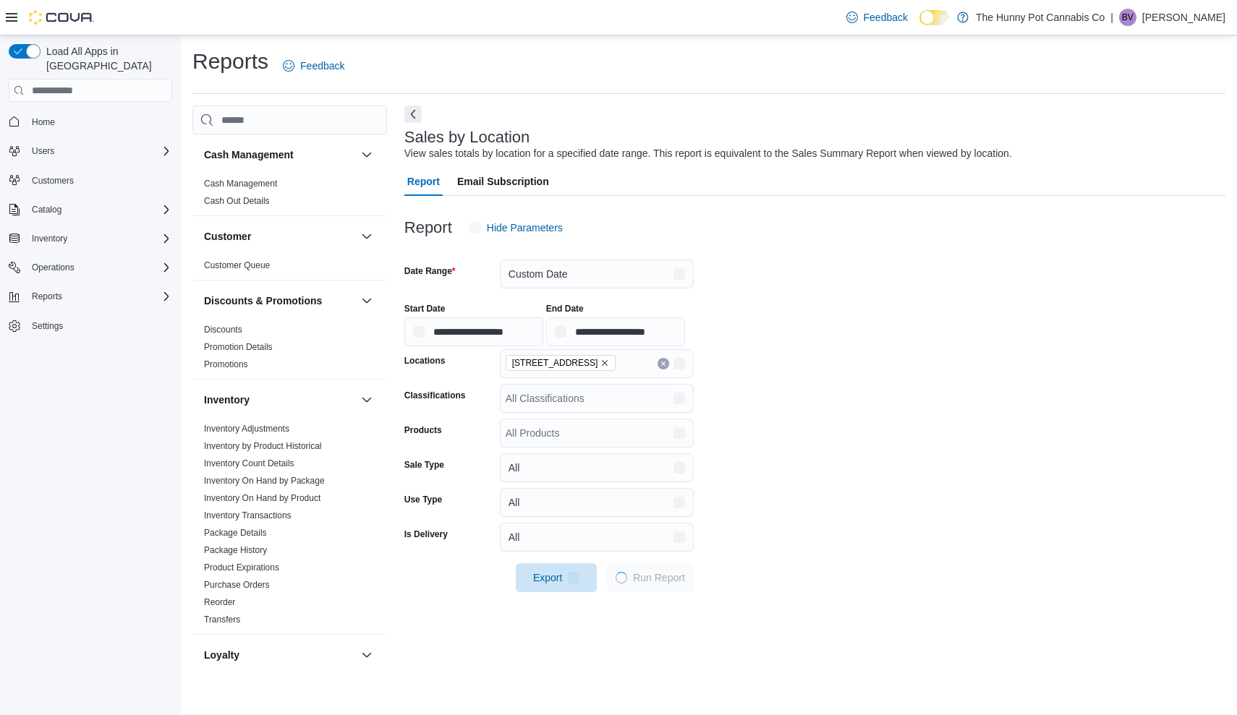
scroll to position [33, 0]
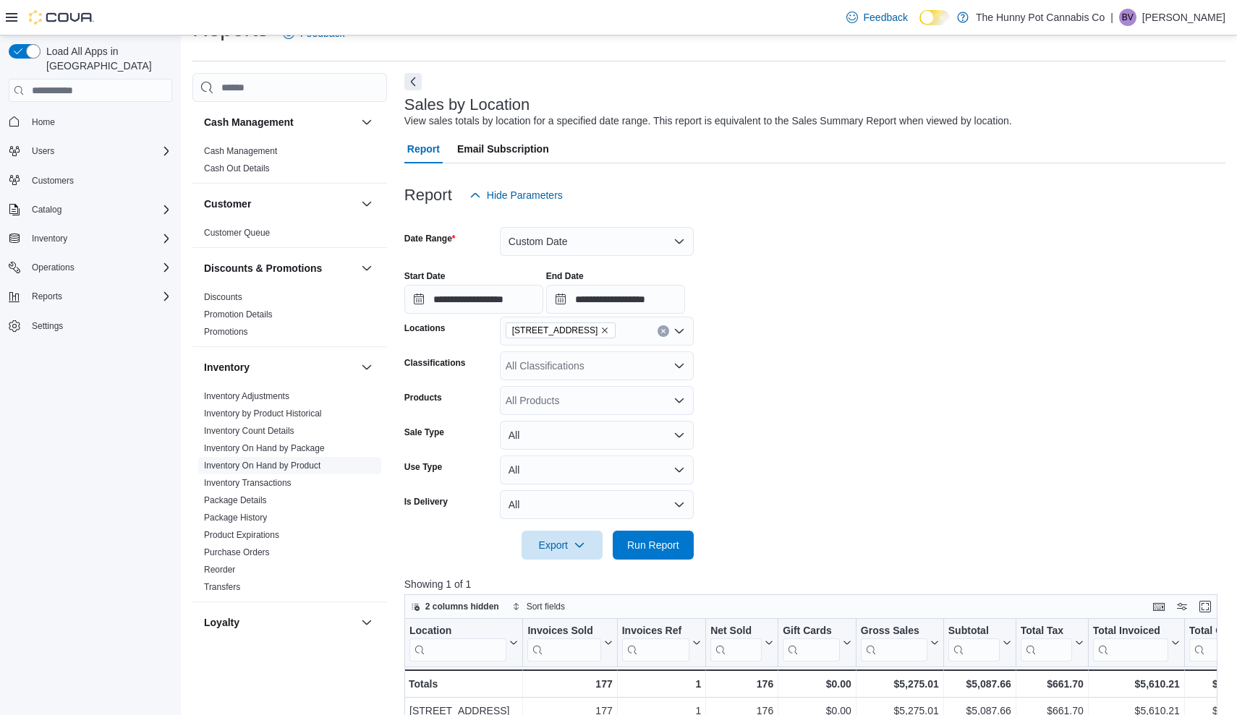
click at [293, 466] on link "Inventory On Hand by Product" at bounding box center [262, 466] width 116 height 10
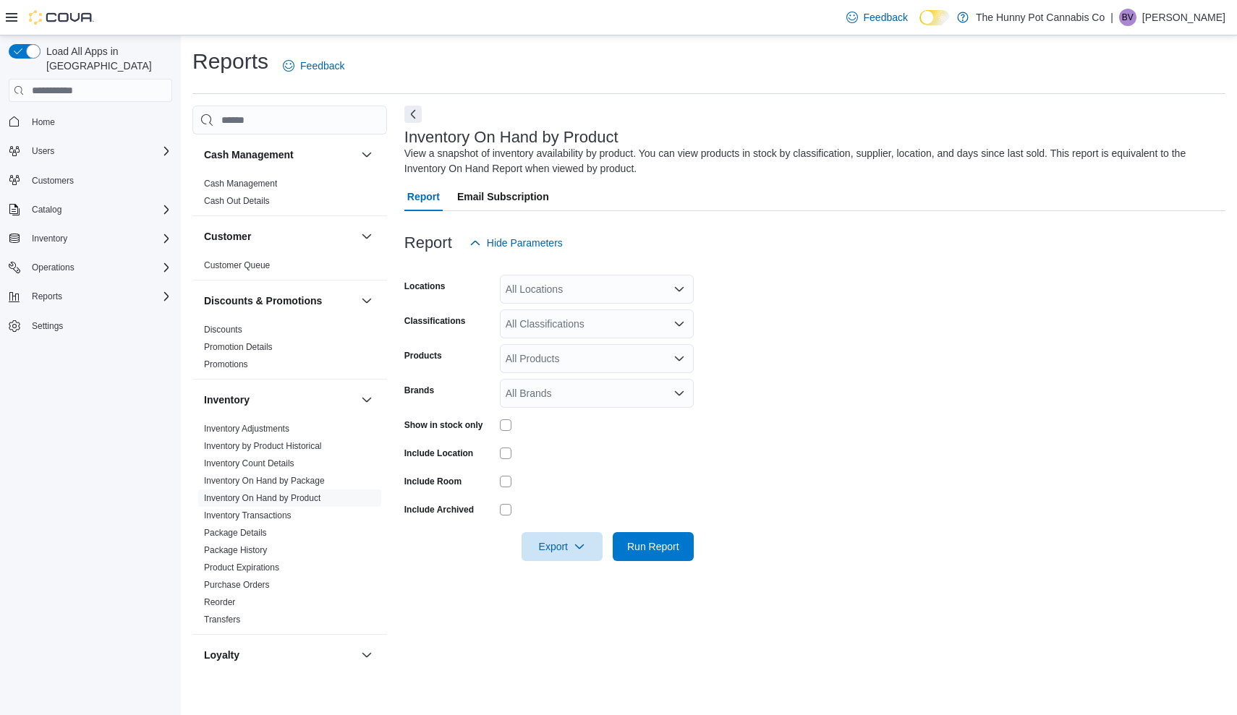
click at [621, 288] on div "All Locations" at bounding box center [597, 289] width 194 height 29
type input "****"
click at [612, 317] on span "[STREET_ADDRESS]" at bounding box center [581, 313] width 100 height 14
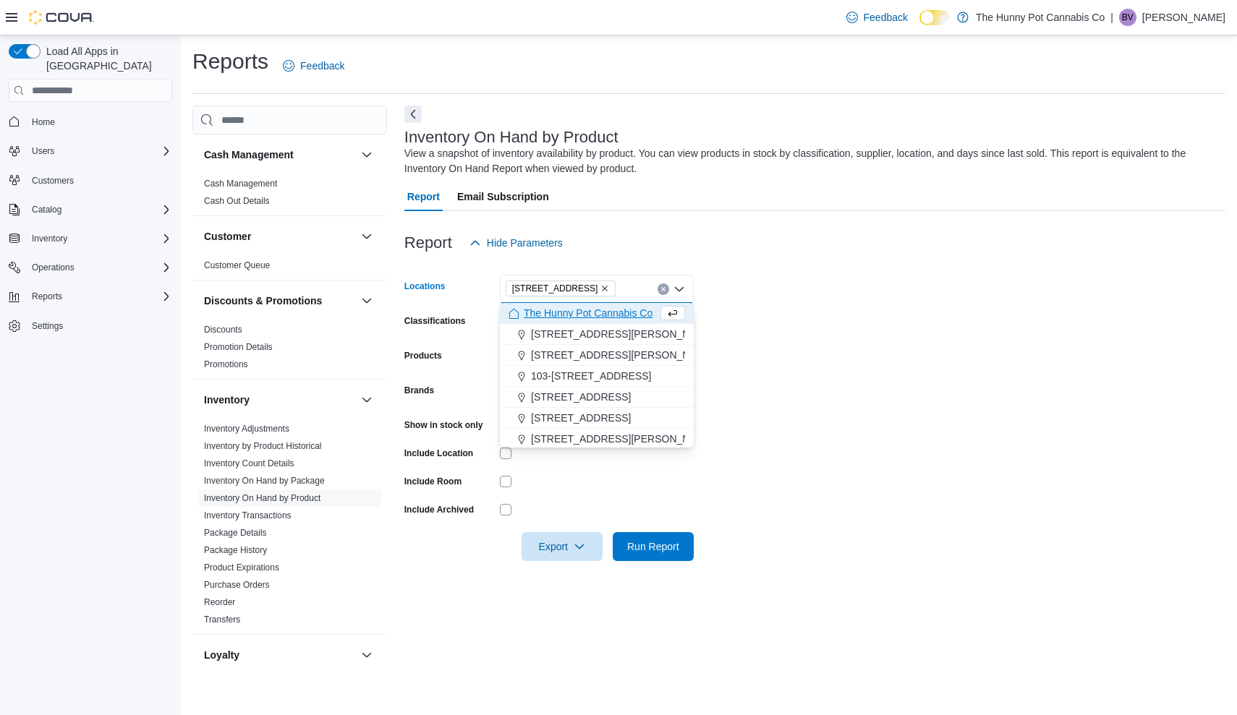
click at [1027, 323] on form "Locations [STREET_ADDRESS] Selected. [STREET_ADDRESS] Press Backspace to delete…" at bounding box center [814, 409] width 821 height 304
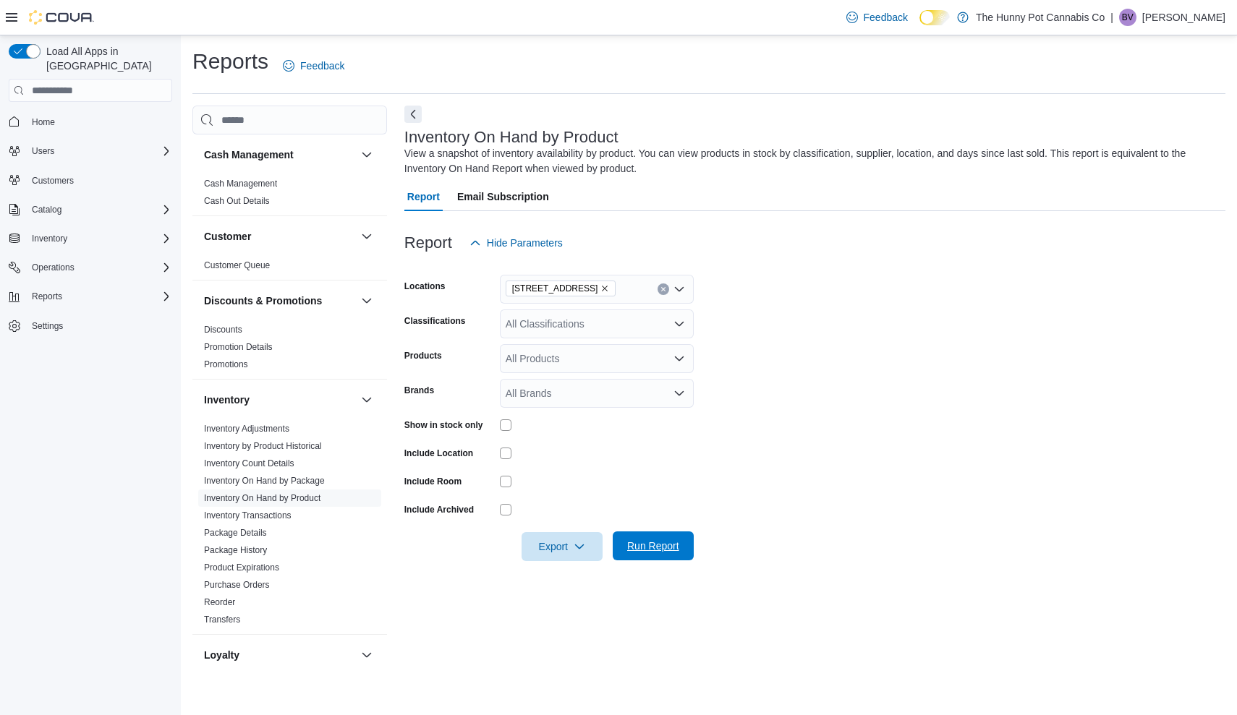
click at [656, 552] on span "Run Report" at bounding box center [653, 546] width 52 height 14
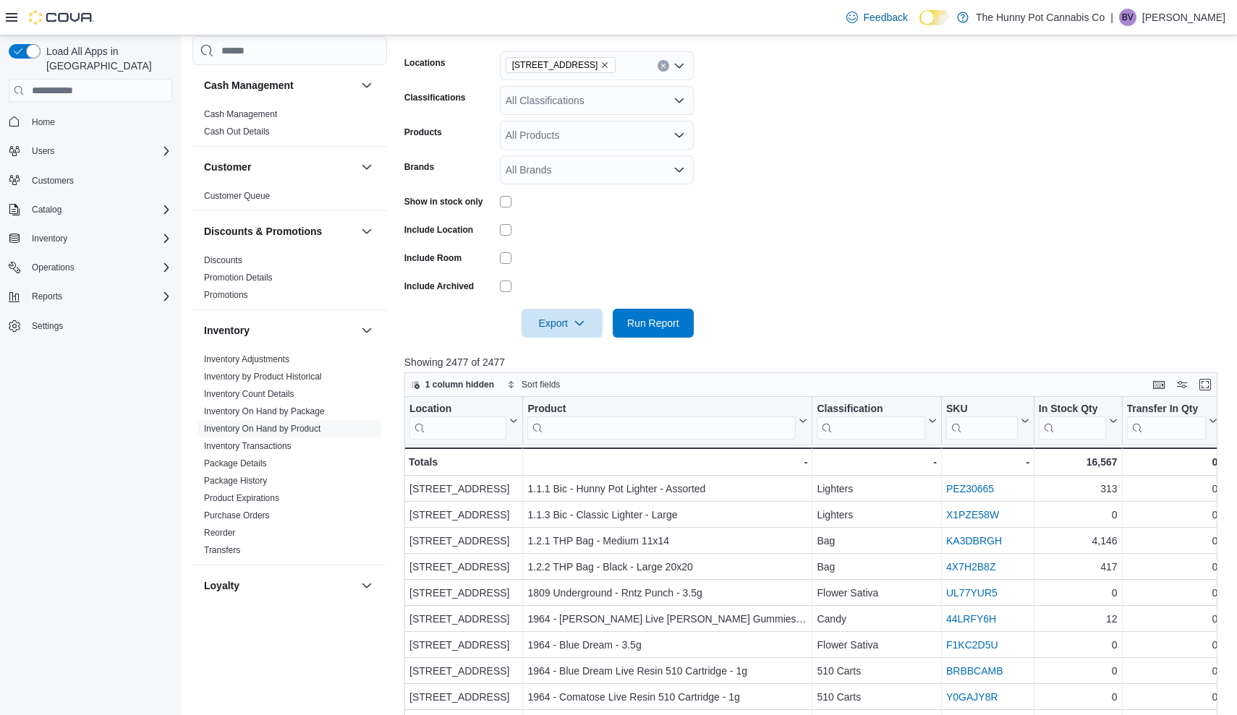
scroll to position [244, 0]
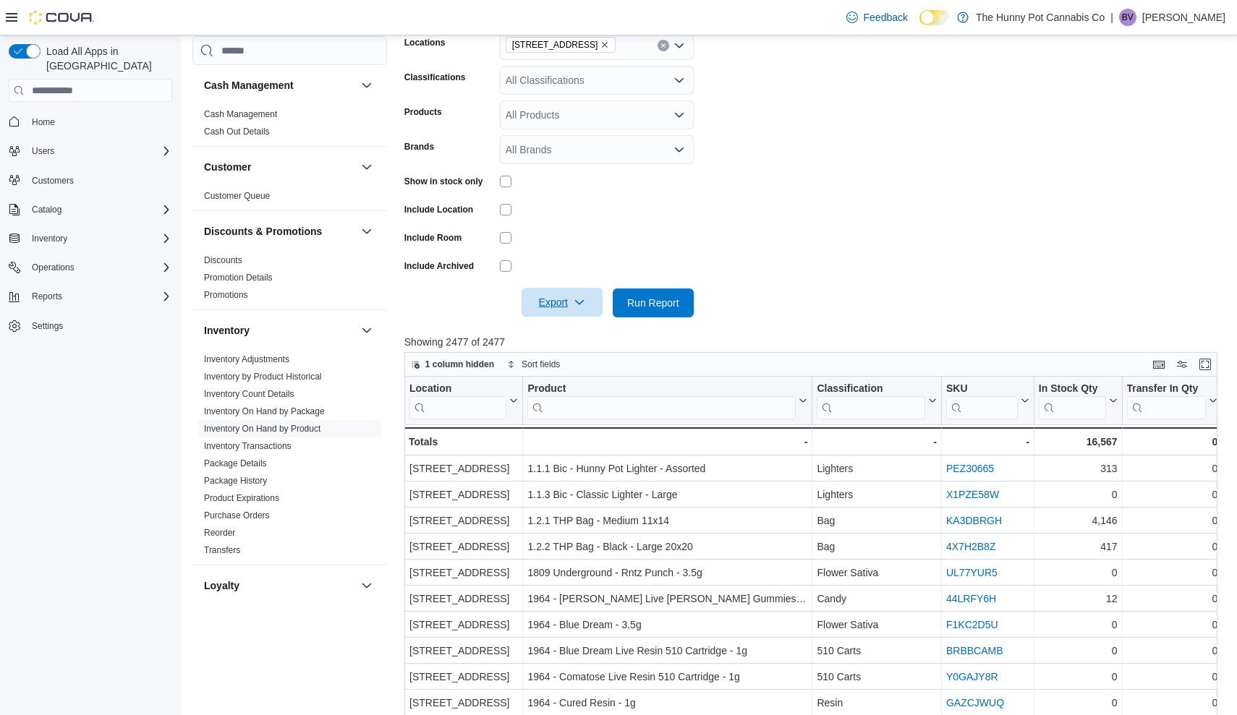
click at [560, 312] on span "Export" at bounding box center [562, 302] width 64 height 29
click at [561, 327] on span "Export to Excel" at bounding box center [564, 331] width 65 height 12
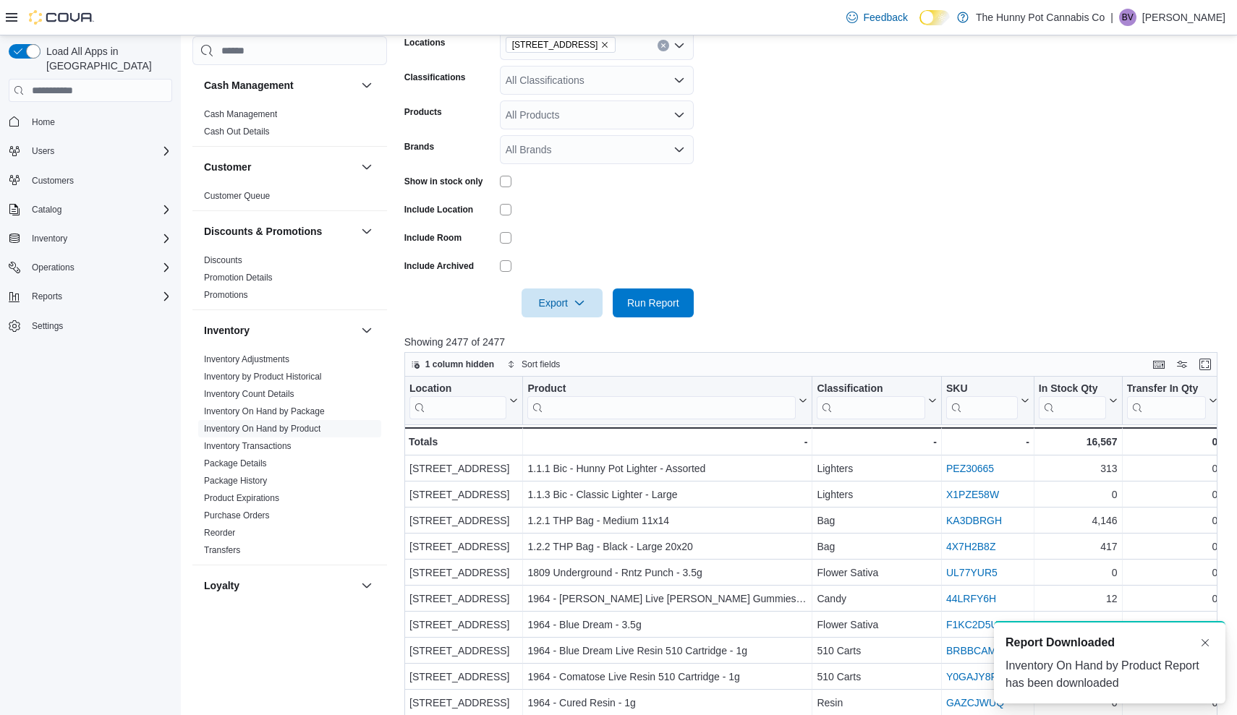
scroll to position [0, 0]
